Goal: Task Accomplishment & Management: Use online tool/utility

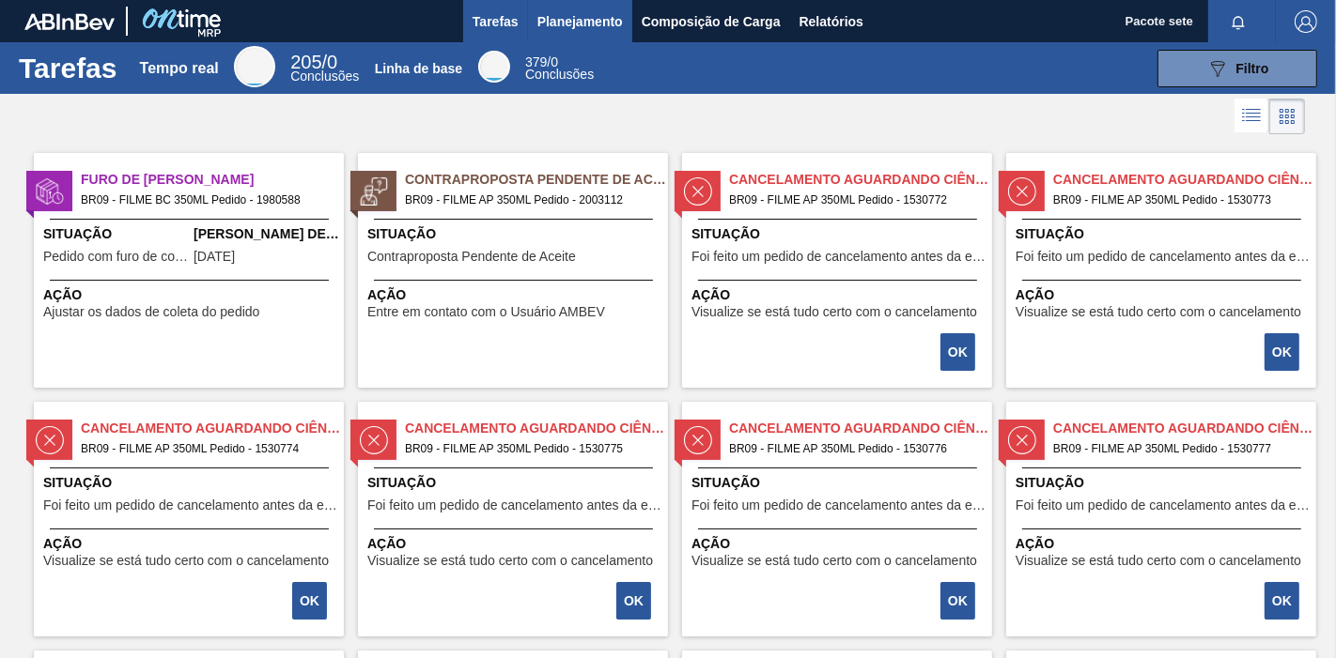
click at [584, 15] on font "Planejamento" at bounding box center [579, 21] width 85 height 15
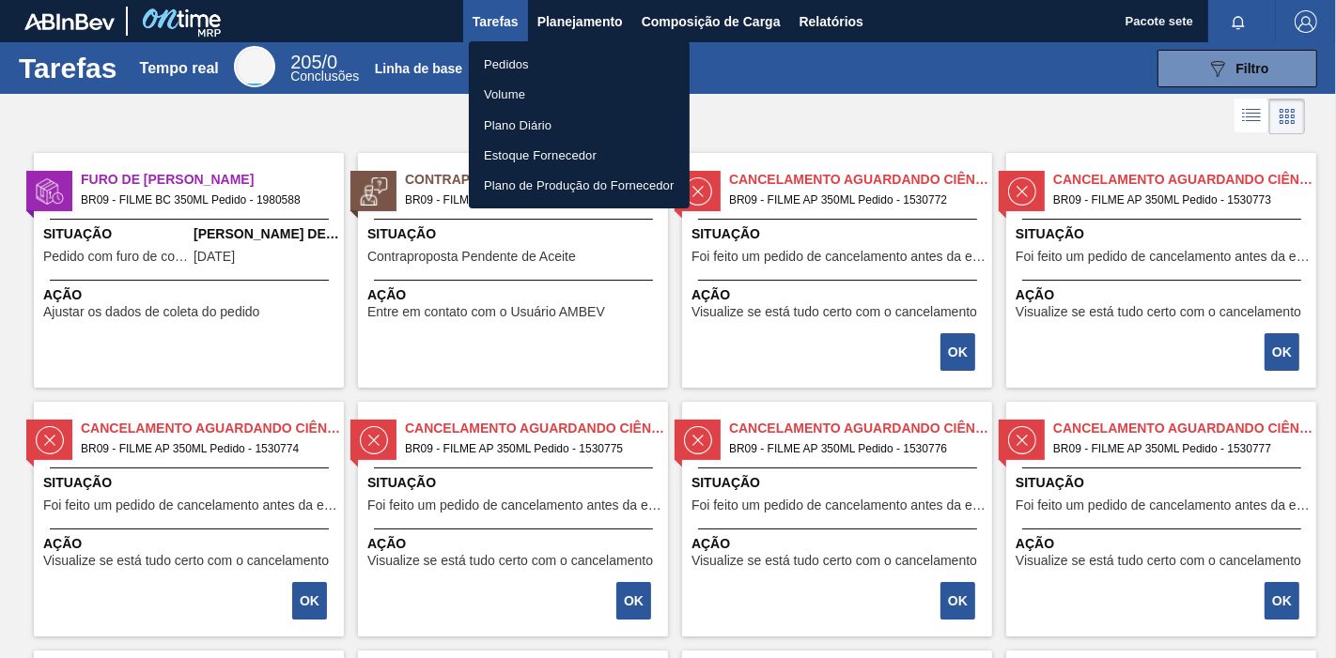
click at [564, 57] on li "Pedidos" at bounding box center [579, 64] width 221 height 30
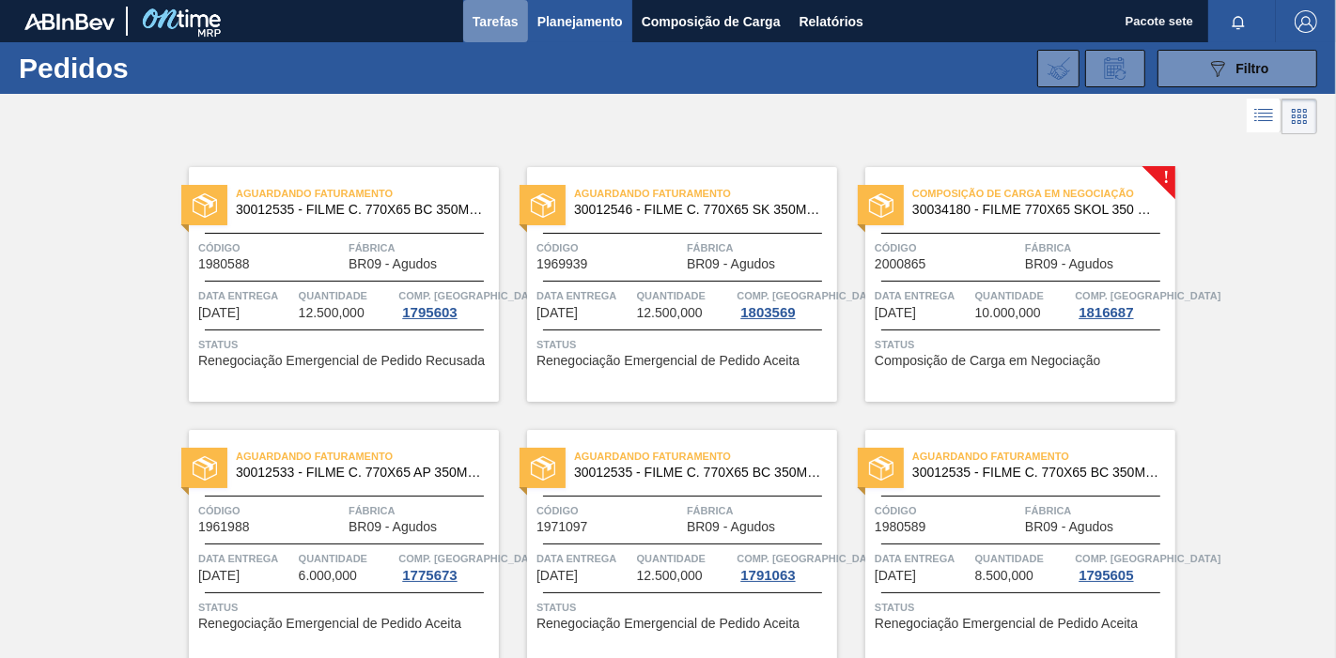
click at [503, 22] on font "Tarefas" at bounding box center [495, 21] width 46 height 15
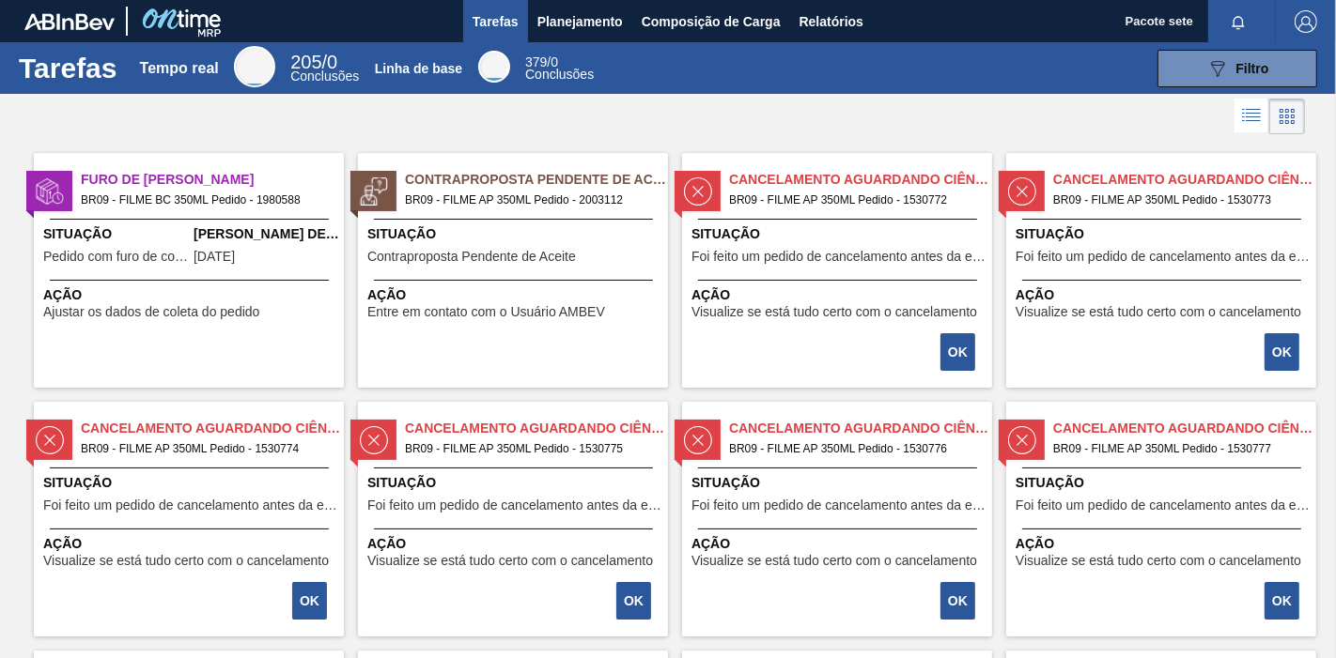
click at [96, 235] on font "Situação" at bounding box center [77, 233] width 69 height 15
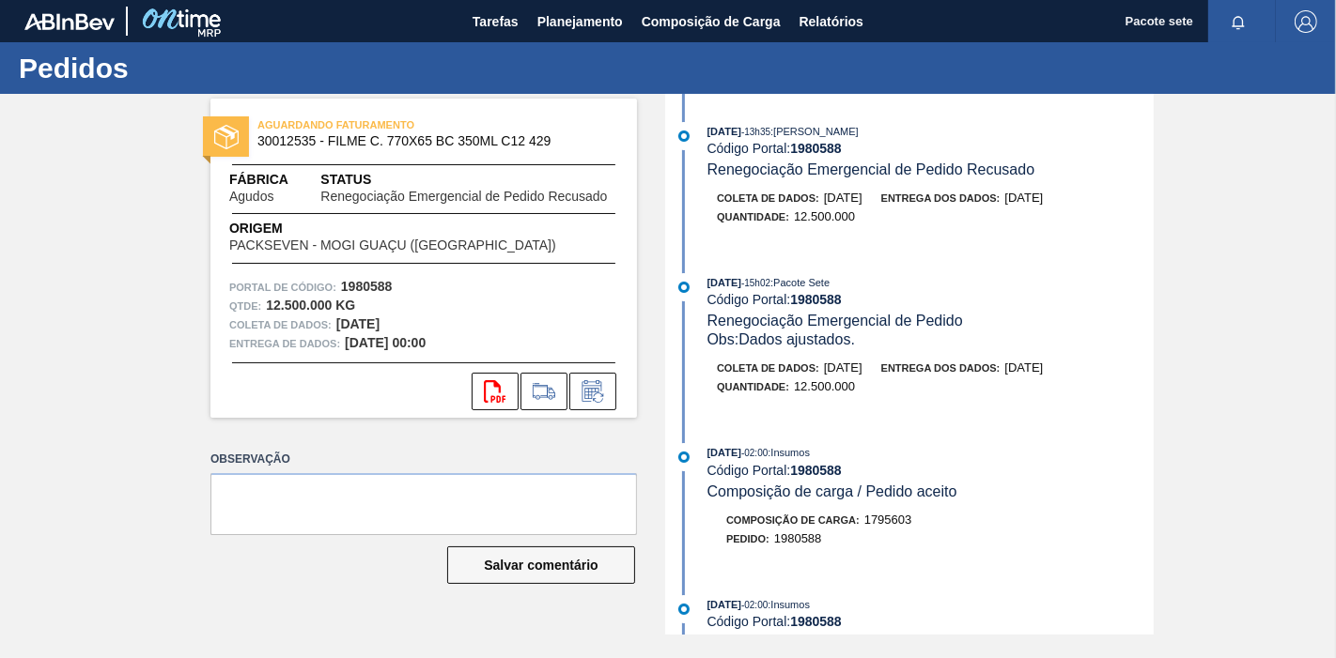
click at [825, 150] on font "1980588" at bounding box center [816, 148] width 52 height 15
copy font "1980588"
click at [601, 387] on icon at bounding box center [593, 391] width 30 height 23
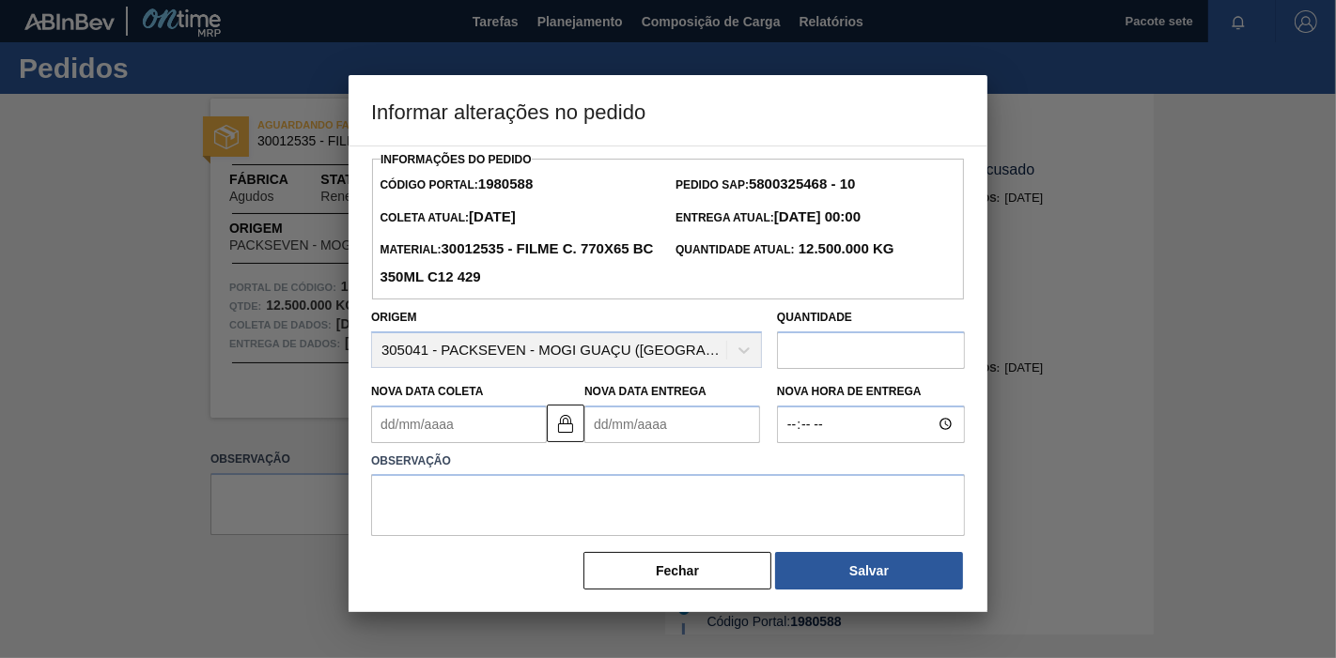
click at [700, 427] on Entrega "Nova Data Entrega" at bounding box center [672, 425] width 176 height 38
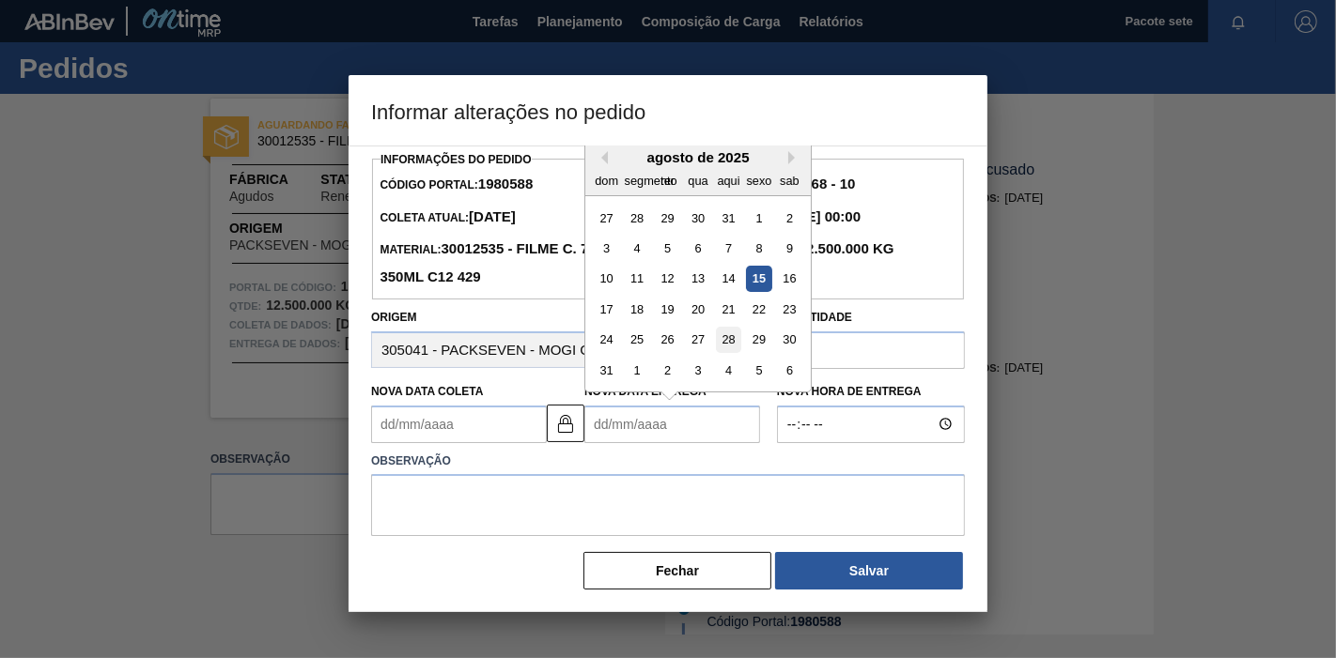
click at [721, 342] on font "28" at bounding box center [727, 340] width 13 height 14
type Coleta "[DATE]"
type Entrega "[DATE]"
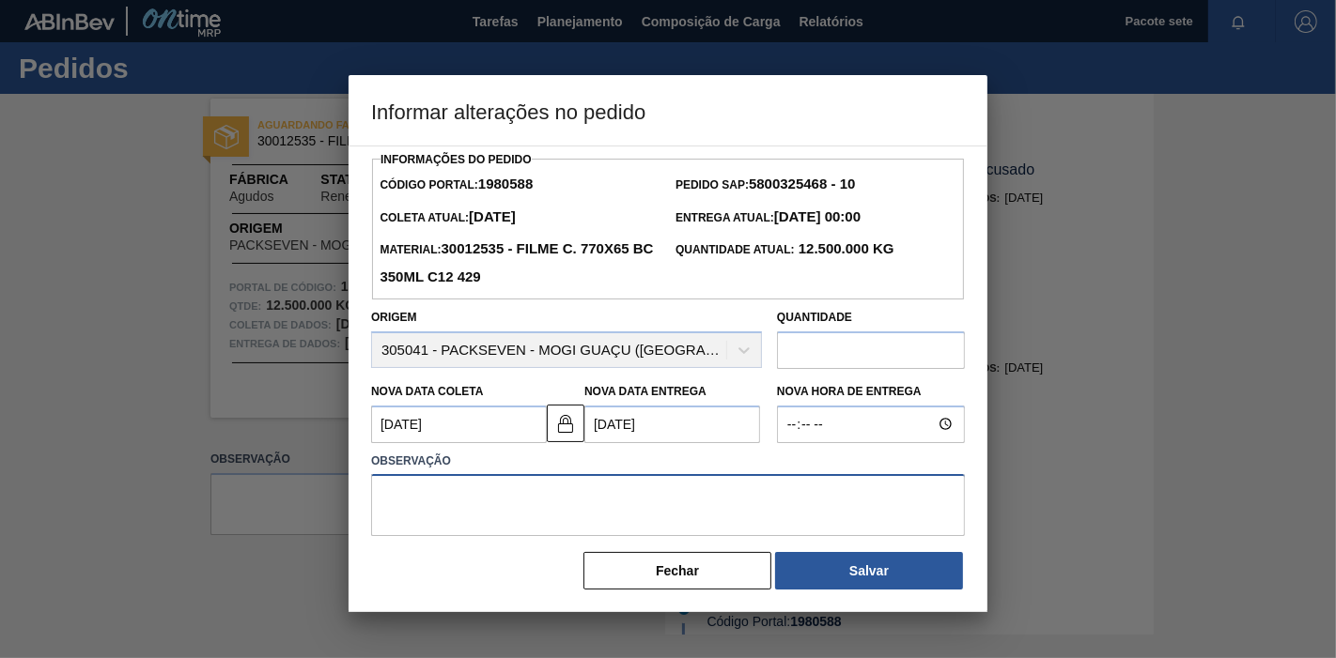
click at [547, 496] on textarea at bounding box center [668, 505] width 594 height 62
type textarea "P"
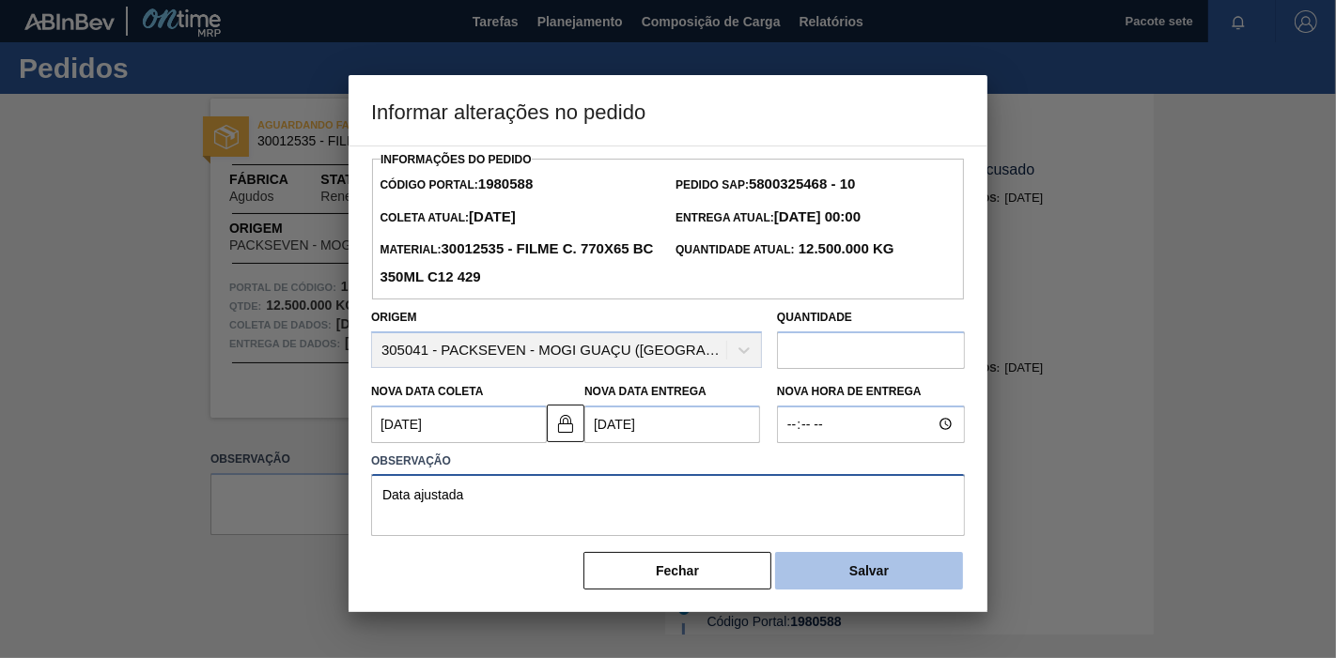
type textarea "Data ajustada"
click at [827, 553] on button "Salvar" at bounding box center [869, 571] width 188 height 38
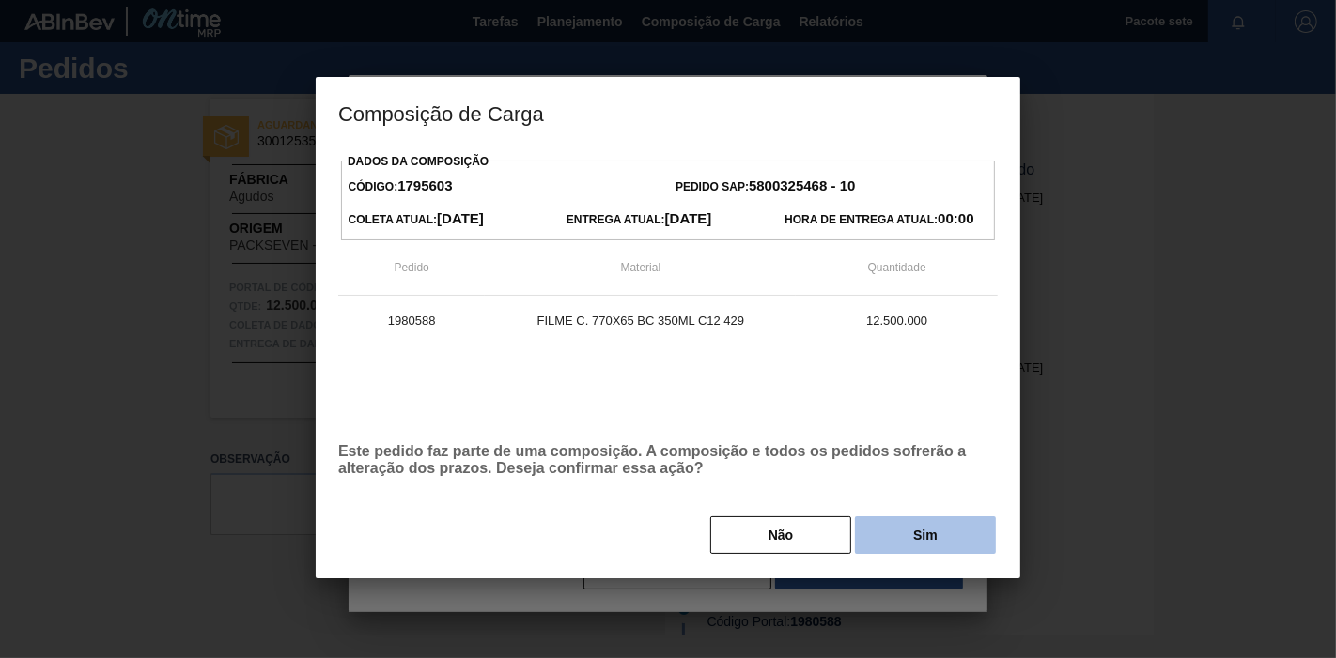
click at [902, 528] on button "Sim" at bounding box center [925, 536] width 141 height 38
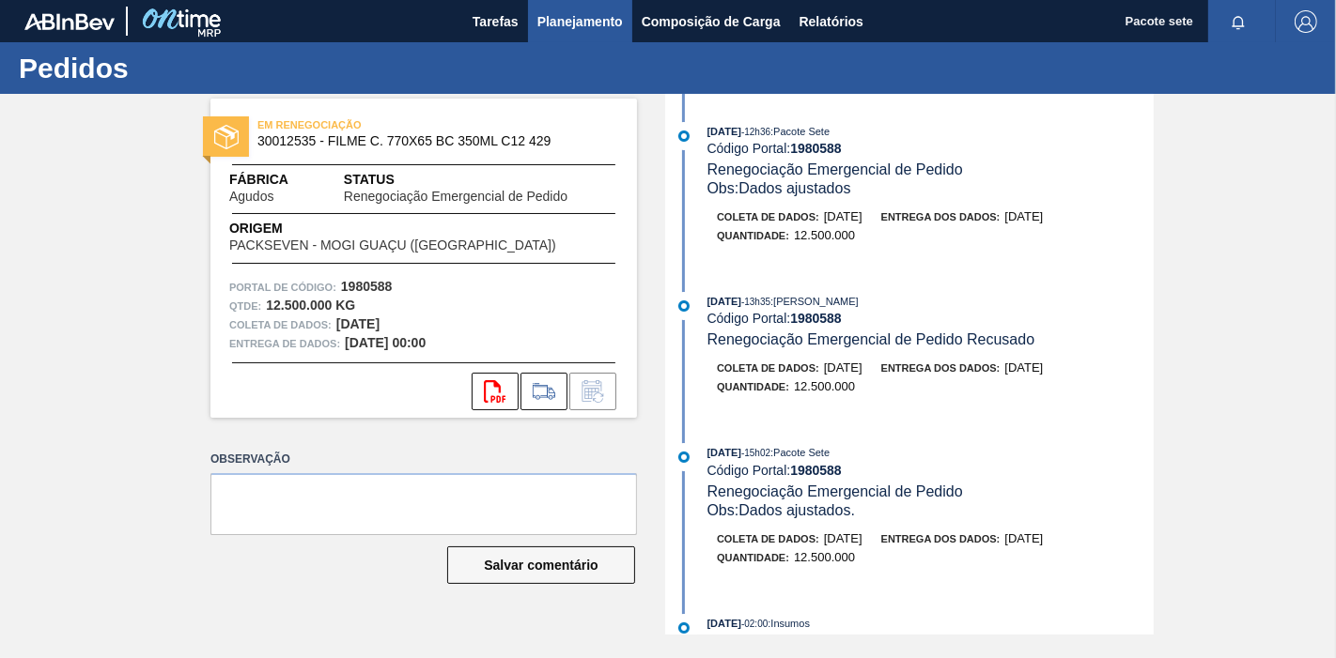
click at [593, 23] on font "Planejamento" at bounding box center [579, 21] width 85 height 15
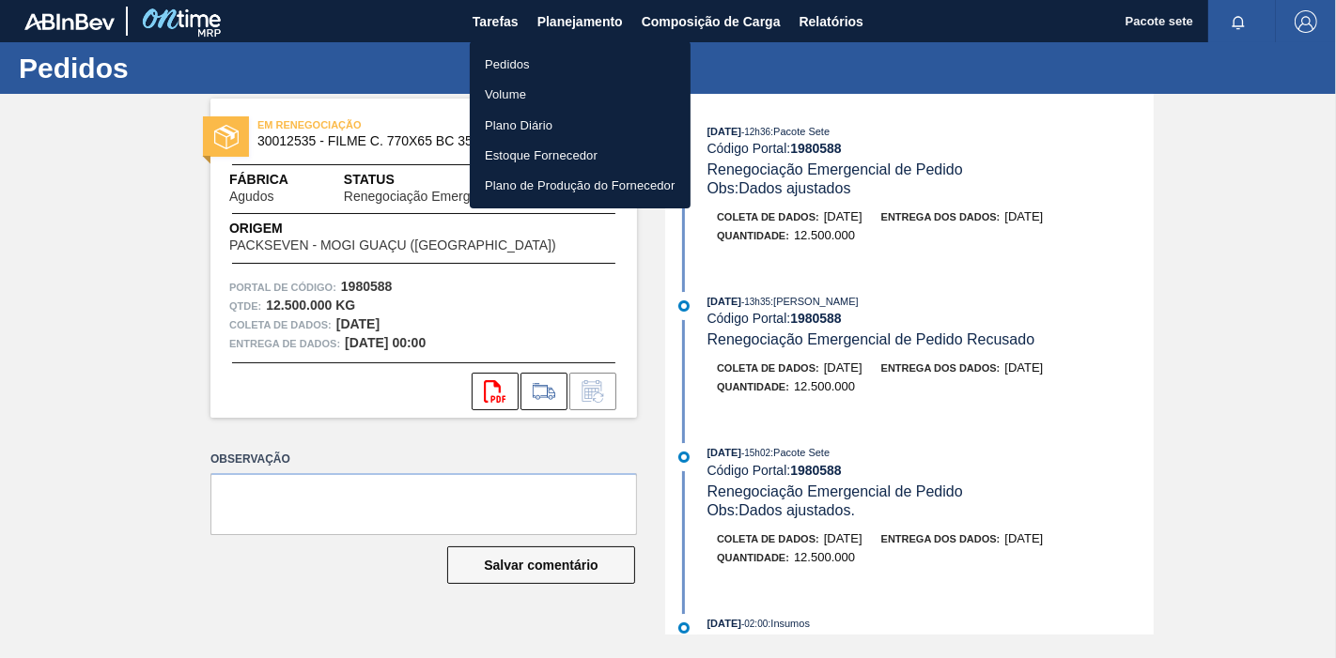
click at [502, 63] on font "Pedidos" at bounding box center [507, 64] width 45 height 14
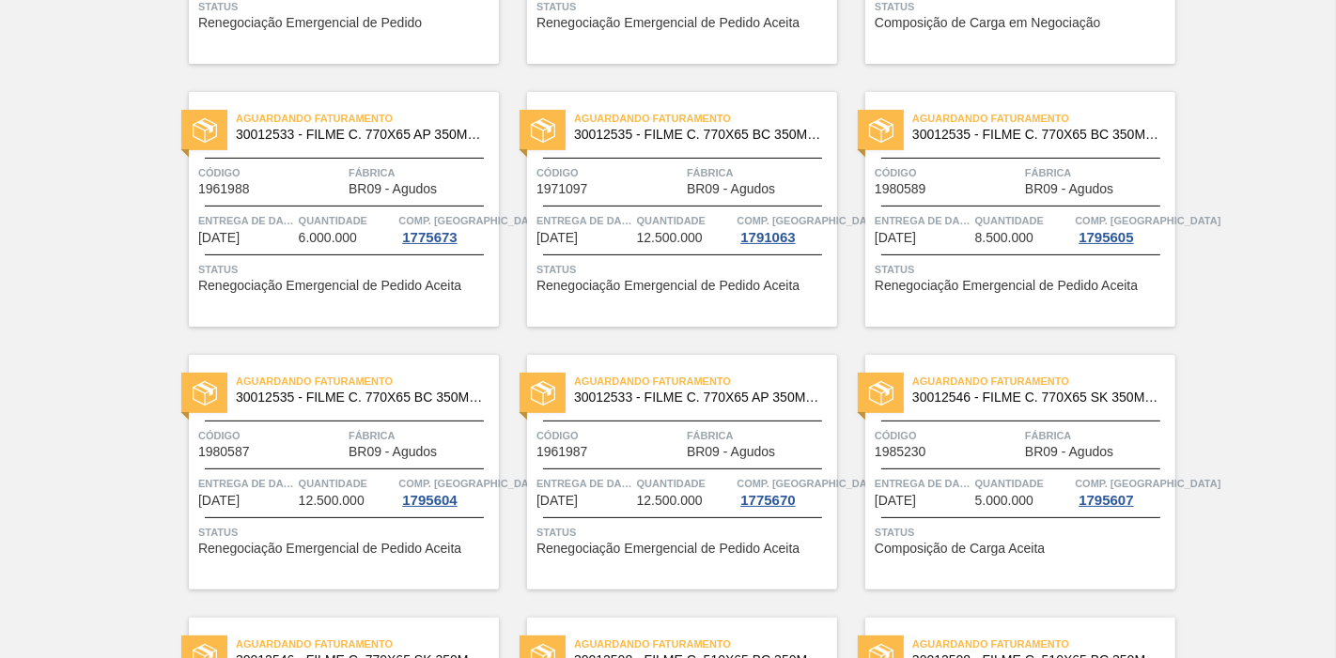
scroll to position [104, 0]
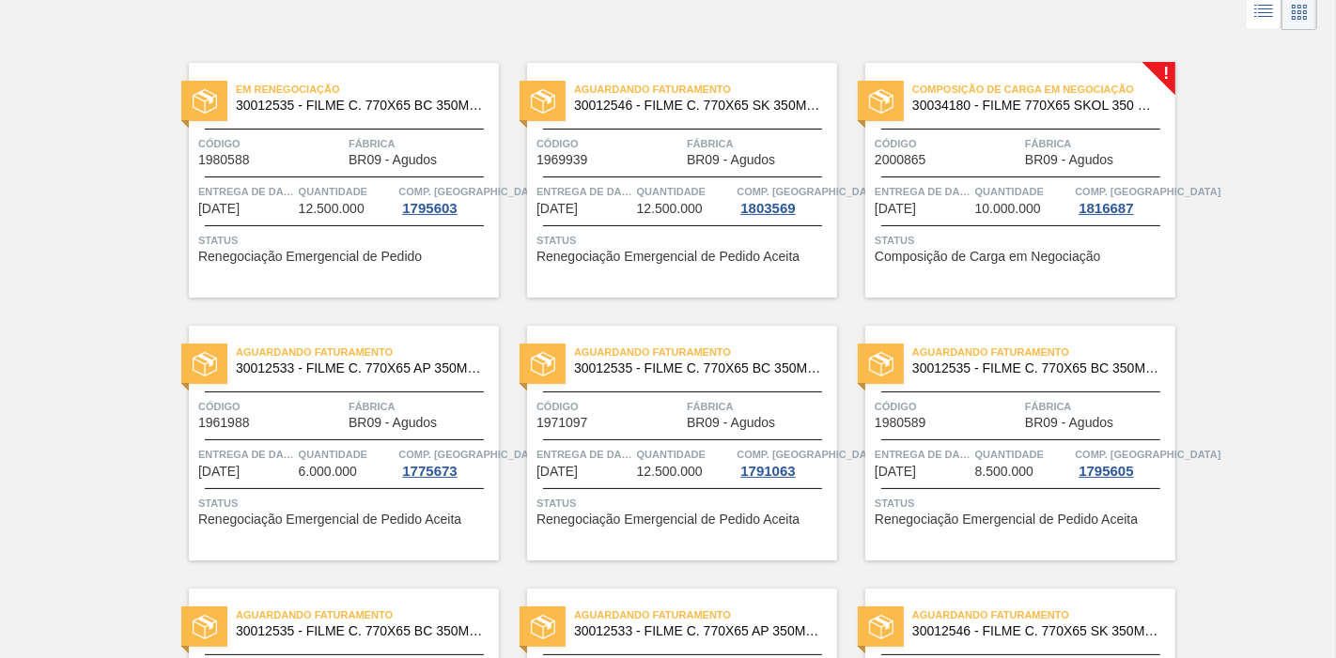
click at [971, 167] on div "Composição de Carga em Negociação 30034180 - FILME 770X65 SKOL 350 MP C12 Códig…" at bounding box center [1020, 180] width 310 height 235
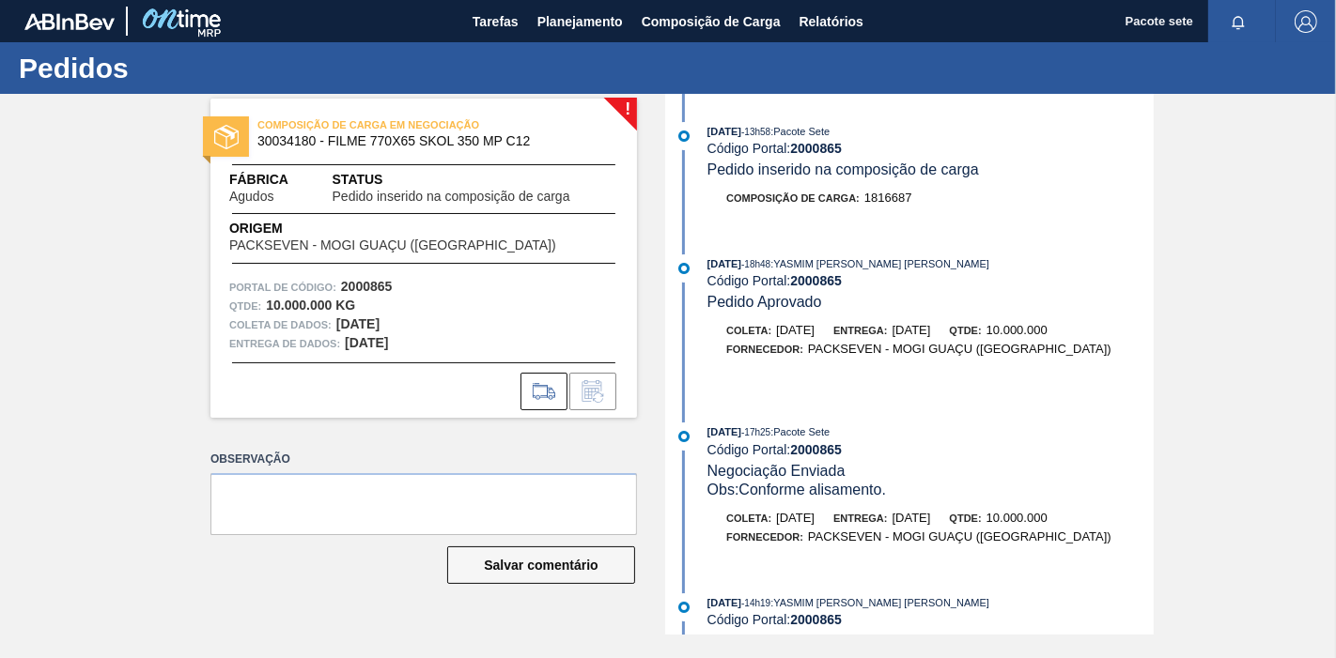
click at [800, 147] on font "2000865" at bounding box center [816, 148] width 52 height 15
click at [596, 14] on font "Planejamento" at bounding box center [579, 21] width 85 height 15
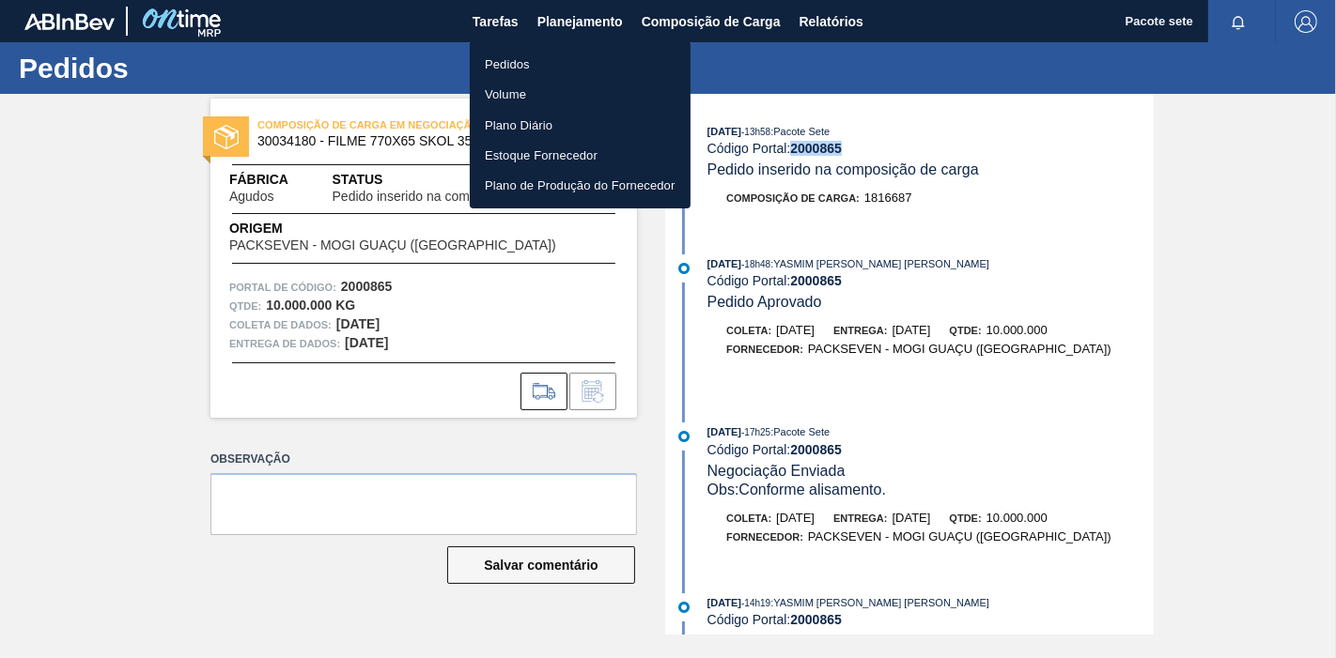
click at [549, 59] on li "Pedidos" at bounding box center [580, 64] width 221 height 30
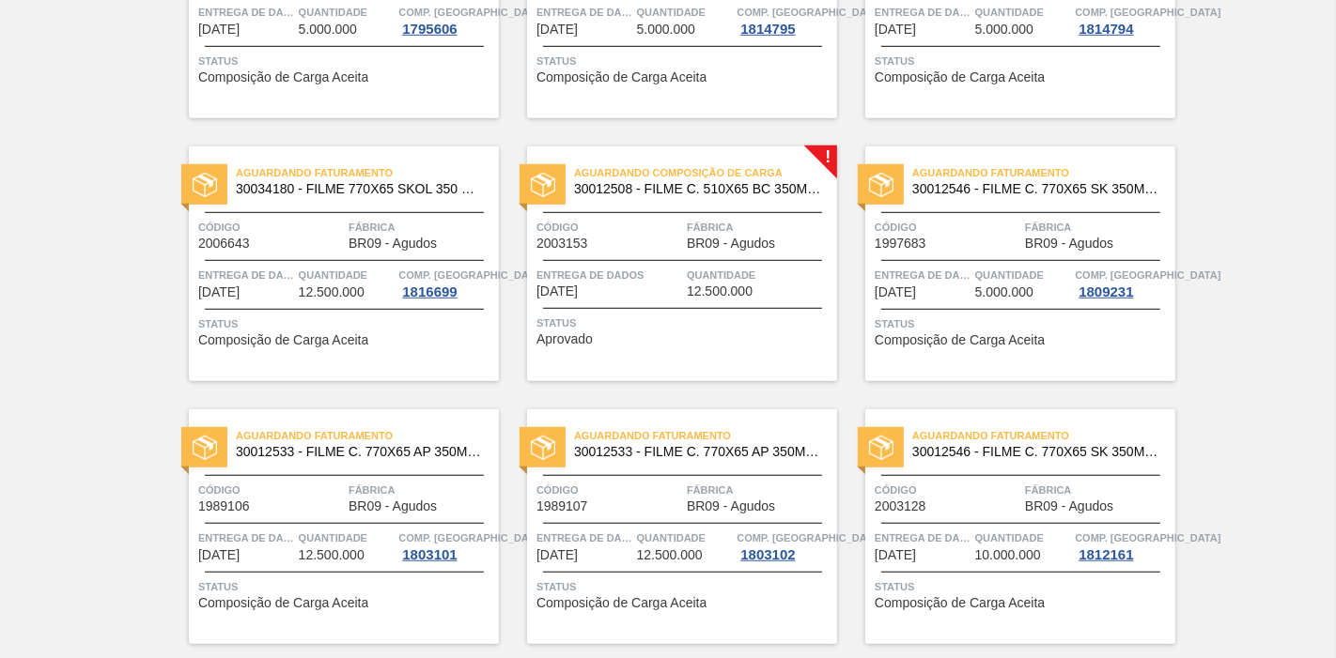
scroll to position [1148, 0]
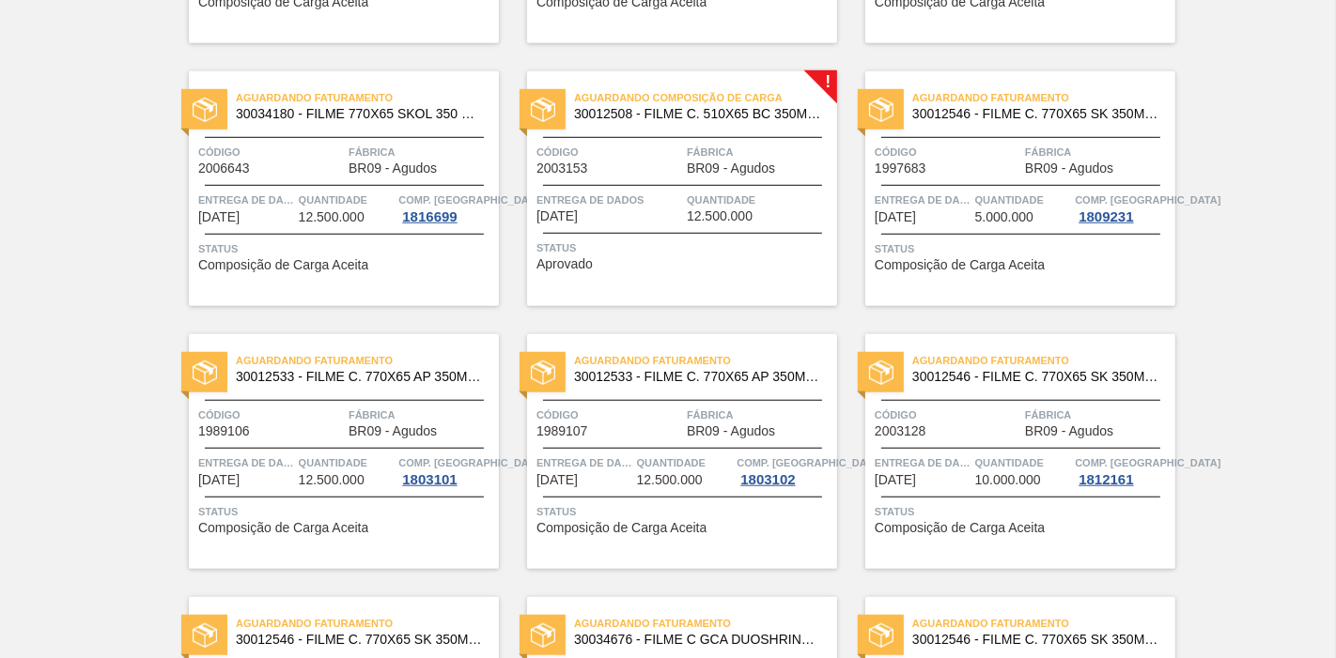
click at [719, 147] on font "Fábrica" at bounding box center [710, 152] width 47 height 11
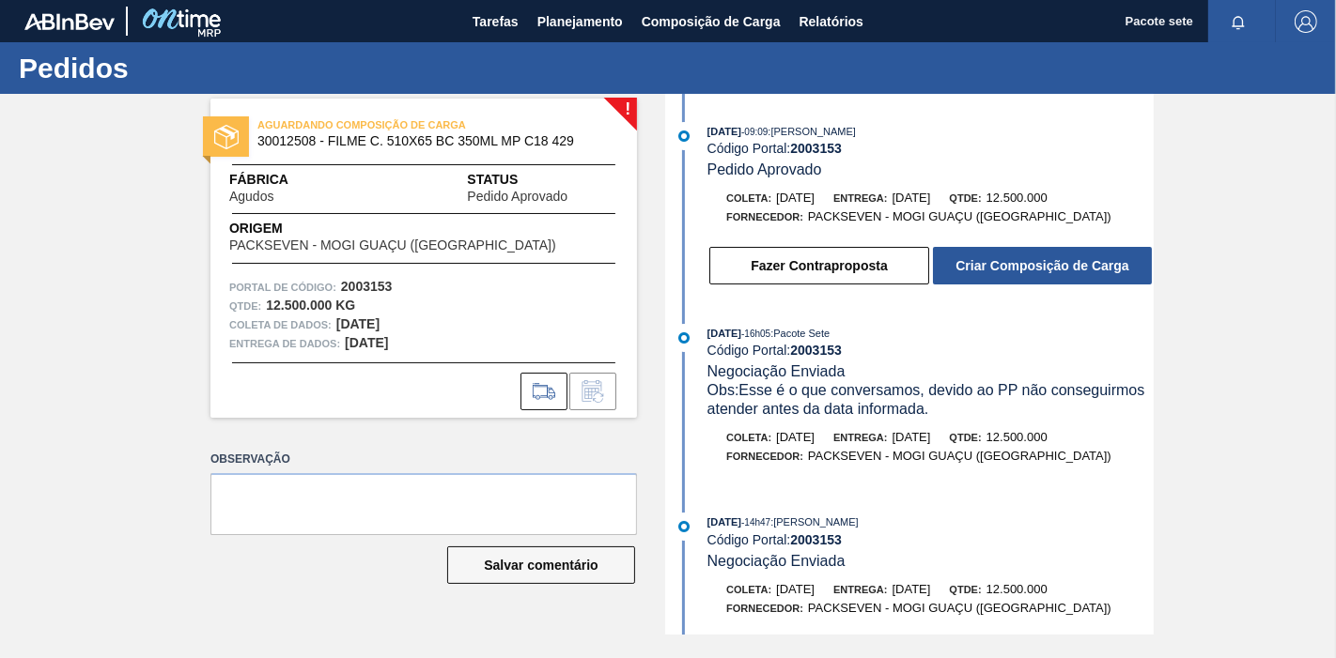
click at [803, 141] on font "2003153" at bounding box center [816, 148] width 52 height 15
copy font "2003153"
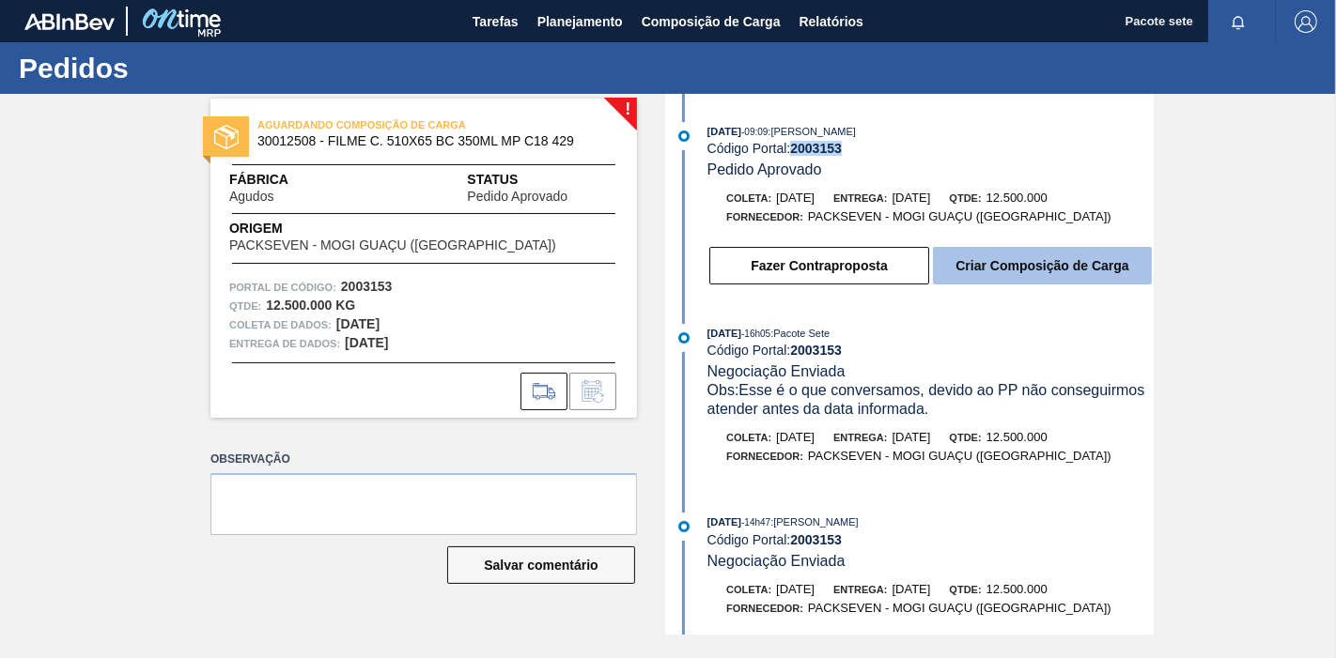
click at [1044, 270] on font "Criar Composição de Carga" at bounding box center [1041, 265] width 173 height 15
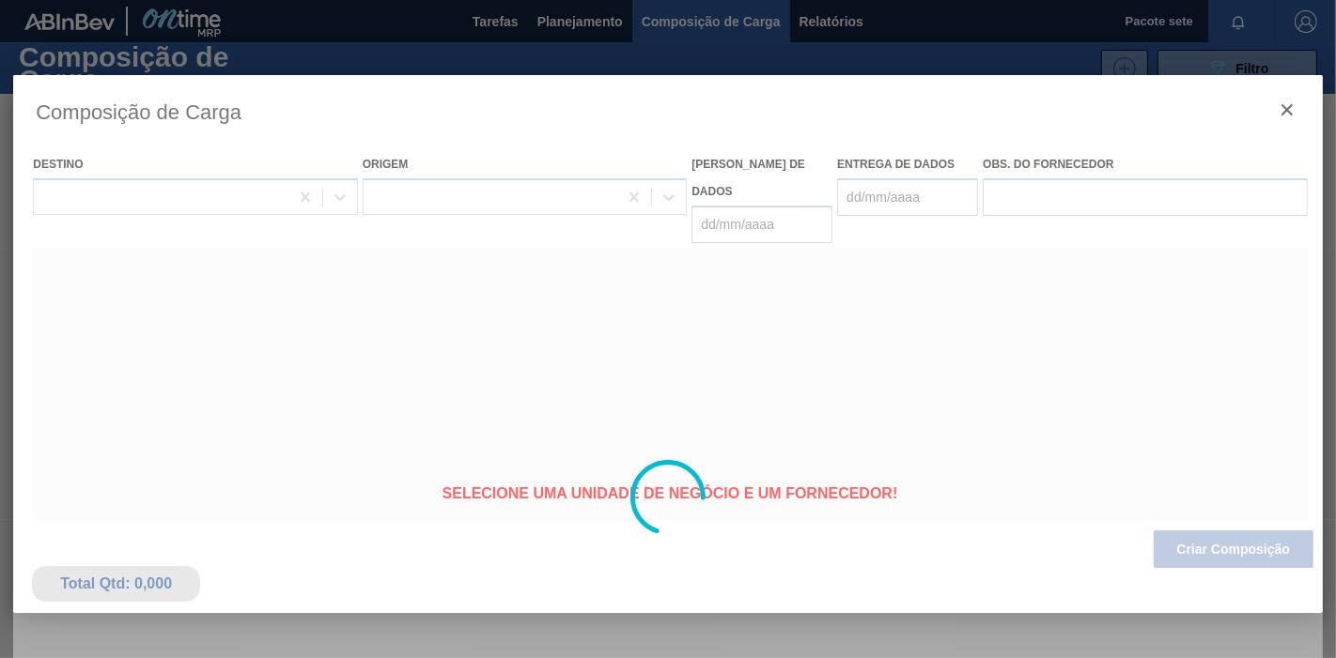
type coleta "[DATE]"
type entrega "[DATE]"
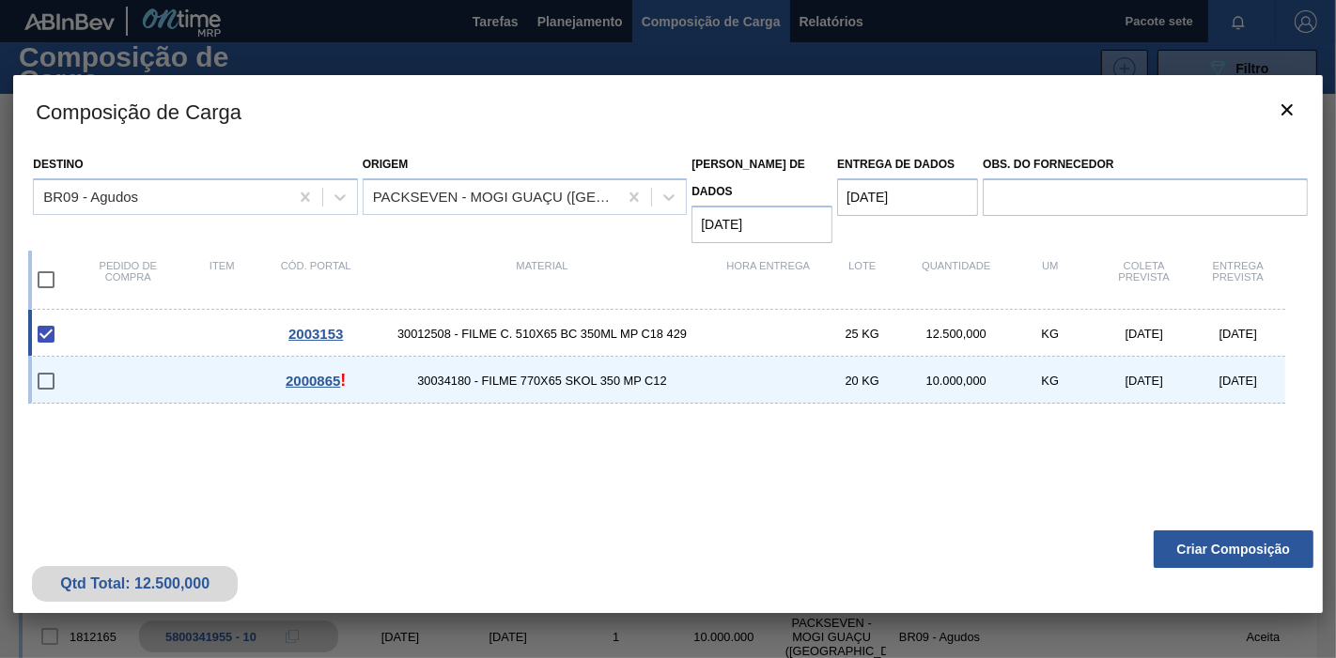
click at [1228, 548] on font "Criar Composição" at bounding box center [1233, 549] width 114 height 15
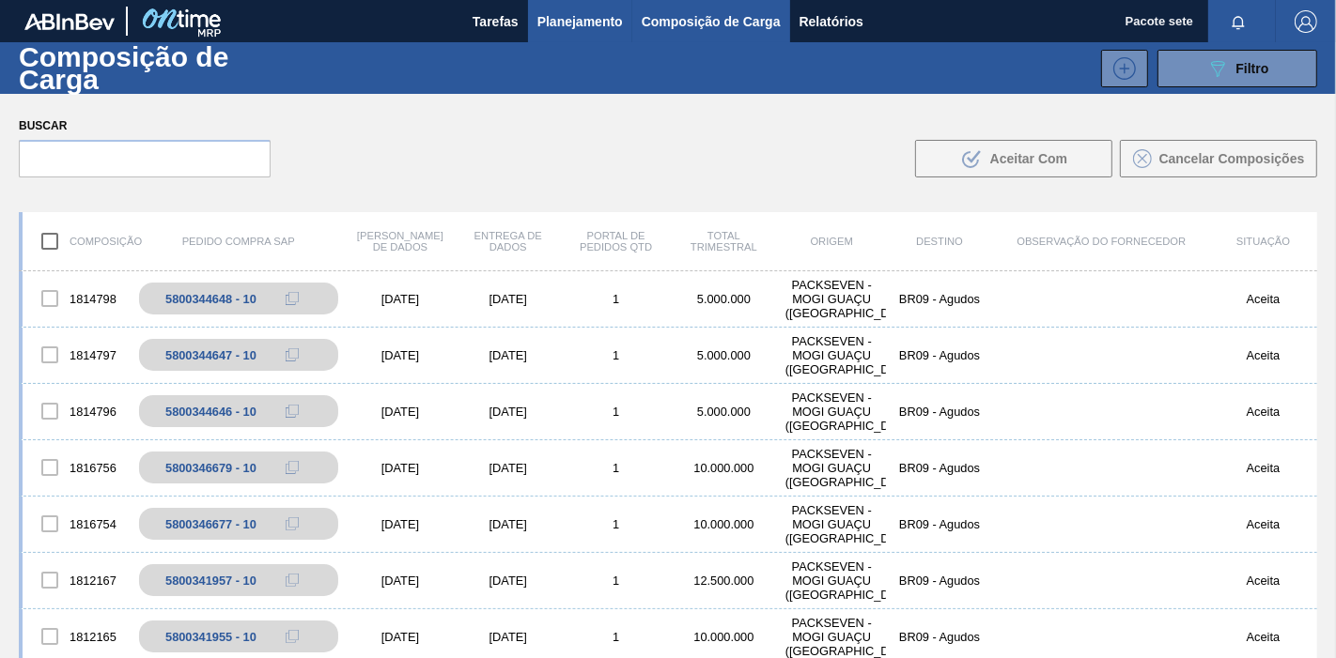
click at [548, 33] on button "Planejamento" at bounding box center [580, 21] width 104 height 42
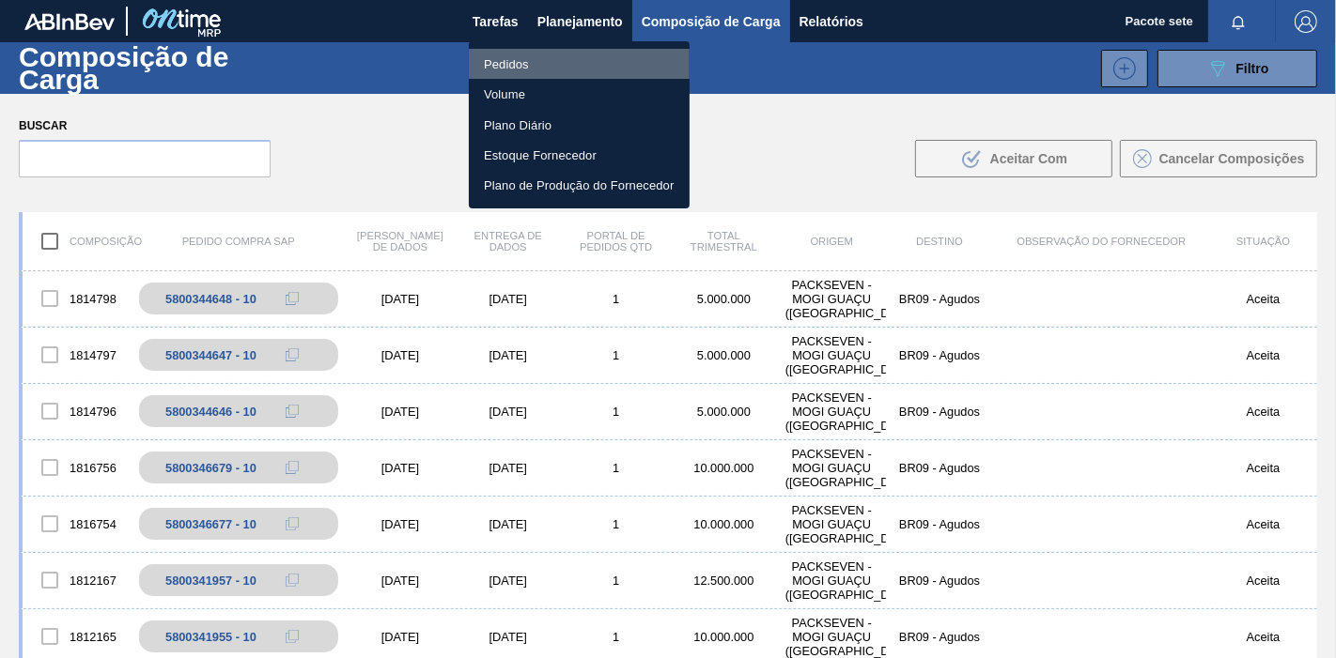
click at [577, 73] on li "Pedidos" at bounding box center [579, 64] width 221 height 30
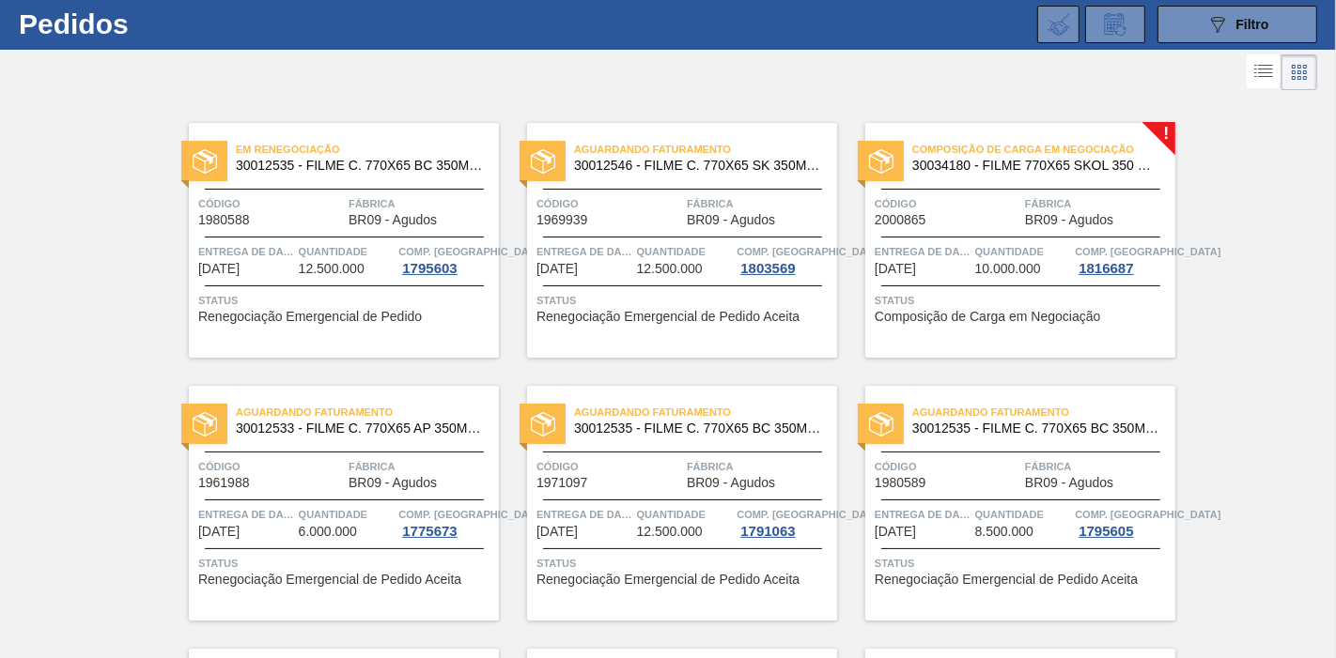
scroll to position [41, 0]
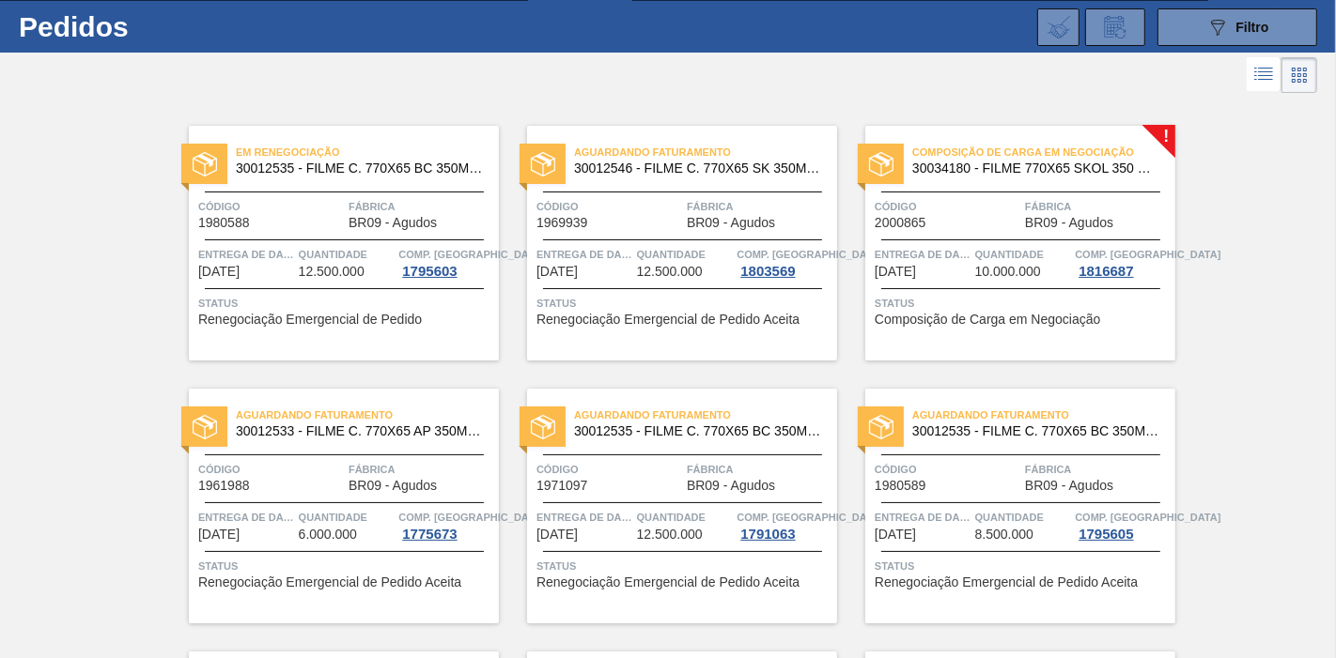
click at [630, 232] on div "Aguardando Faturamento 30012546 - FILME C. 770X65 SK 350ML C12 429 Código 19699…" at bounding box center [682, 243] width 310 height 235
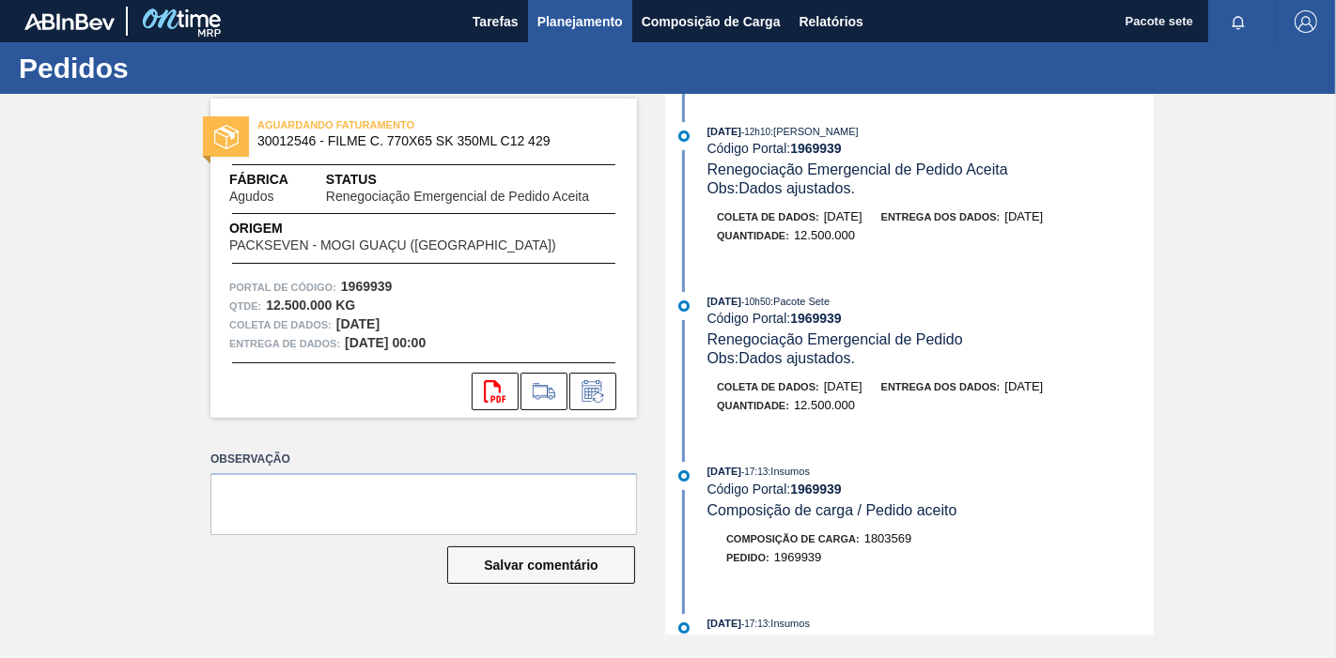
click at [590, 20] on font "Planejamento" at bounding box center [579, 21] width 85 height 15
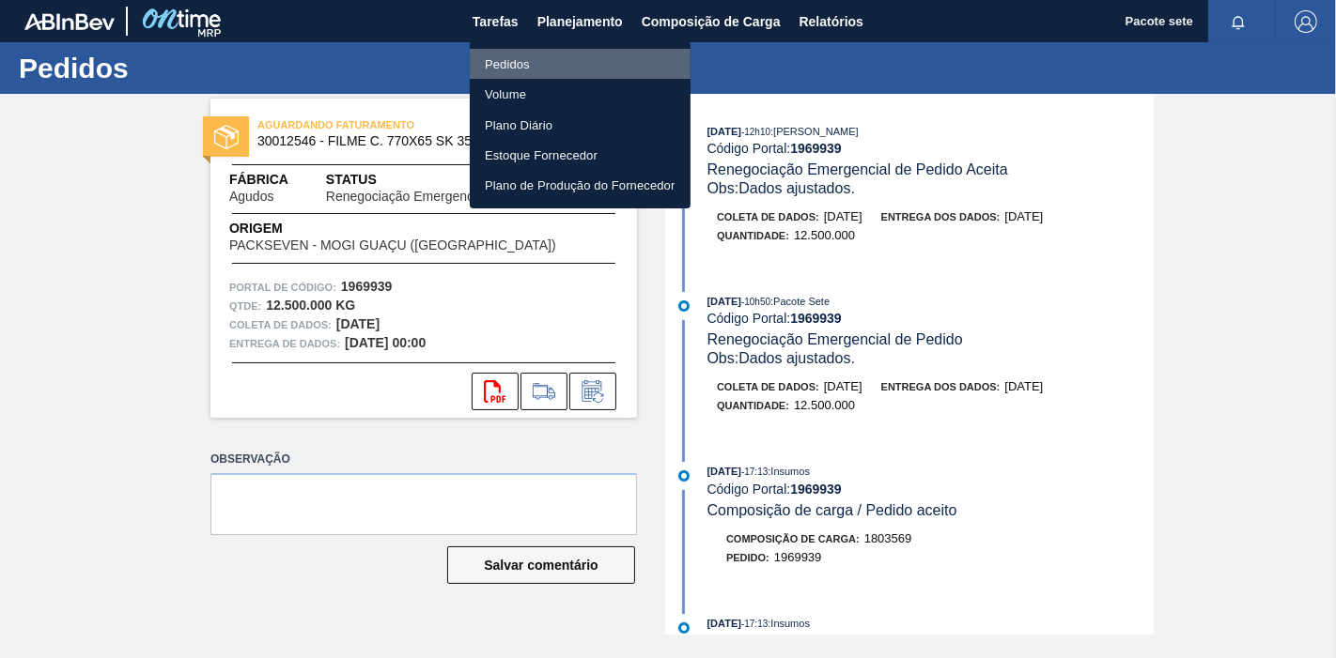
click at [531, 63] on li "Pedidos" at bounding box center [580, 64] width 221 height 30
